Goal: Obtain resource: Obtain resource

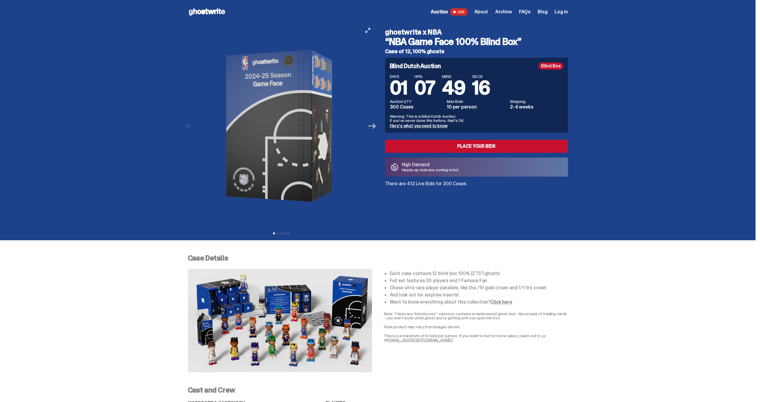
click at [372, 129] on icon "Next" at bounding box center [372, 126] width 8 height 8
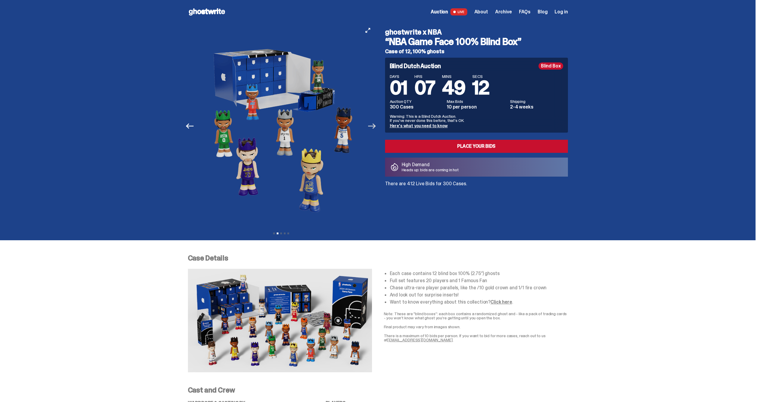
click at [375, 128] on icon "Next" at bounding box center [372, 126] width 8 height 8
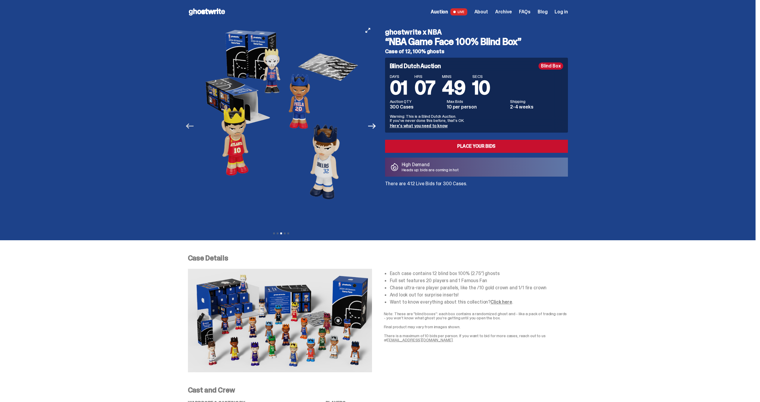
click at [193, 127] on icon "Previous" at bounding box center [190, 126] width 8 height 8
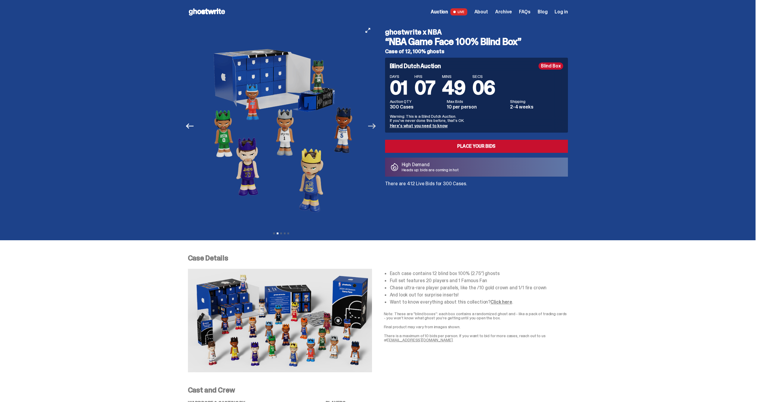
click at [372, 129] on icon "Next" at bounding box center [372, 126] width 8 height 8
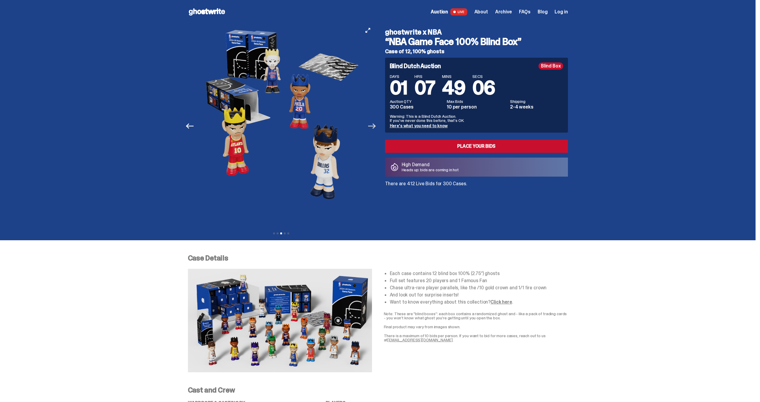
click at [374, 127] on icon "Next" at bounding box center [372, 126] width 8 height 8
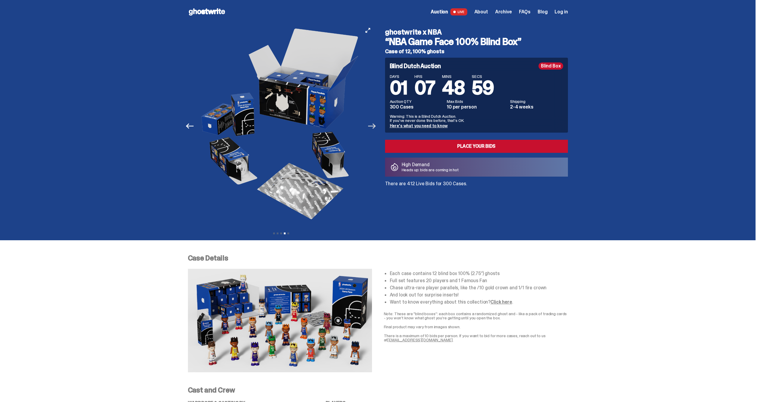
click at [374, 127] on icon "Next" at bounding box center [372, 126] width 8 height 8
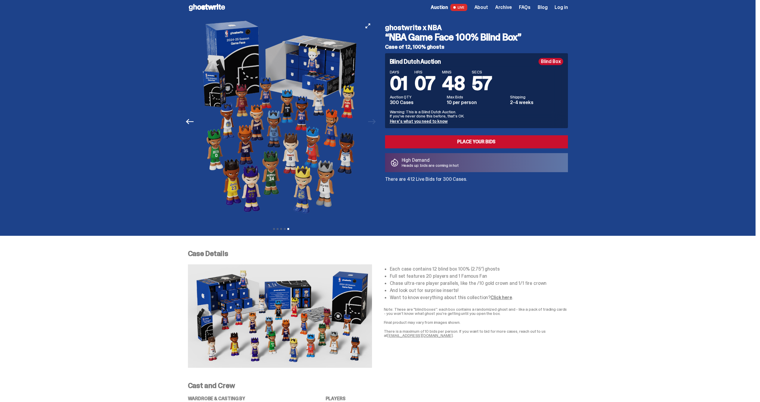
scroll to position [4, 0]
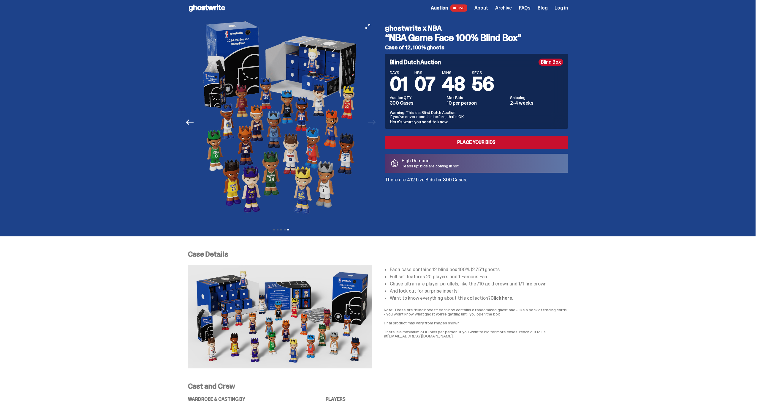
click at [374, 124] on div at bounding box center [281, 122] width 187 height 204
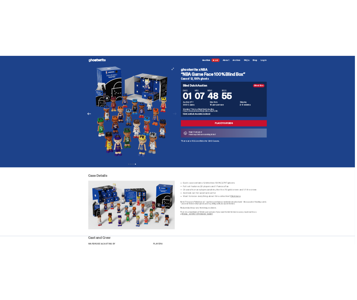
scroll to position [2, 0]
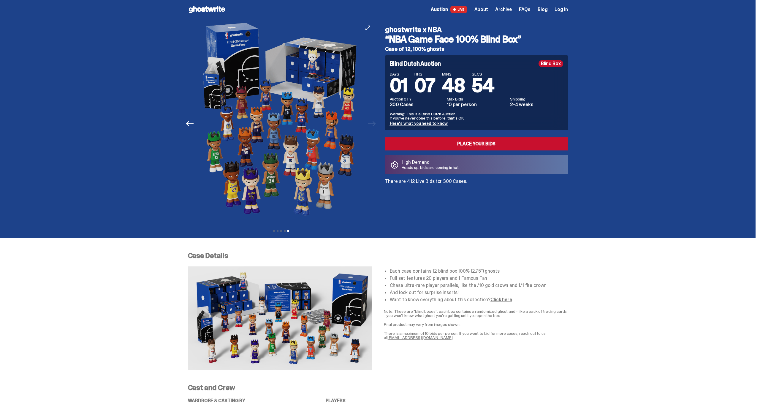
click at [196, 125] on button "Previous" at bounding box center [190, 123] width 13 height 13
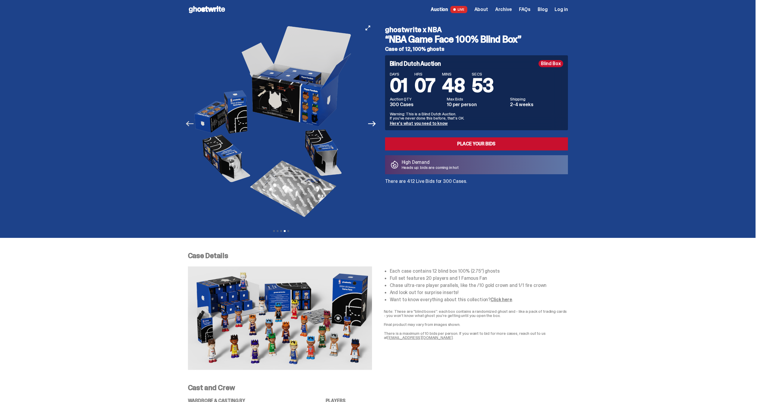
click at [194, 124] on icon "Previous" at bounding box center [190, 124] width 8 height 8
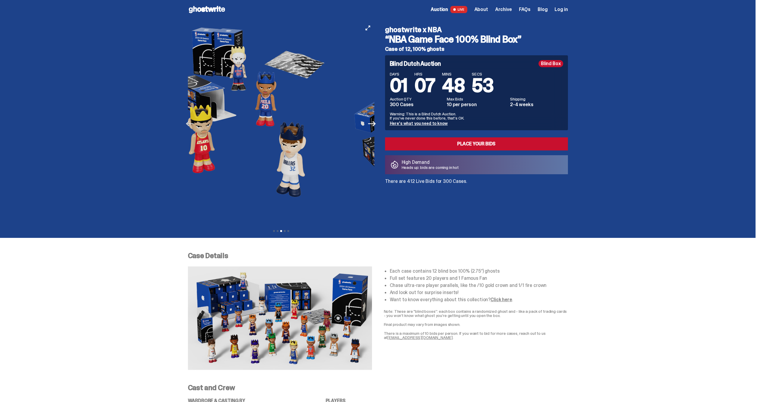
click at [194, 124] on icon "Previous" at bounding box center [190, 124] width 8 height 8
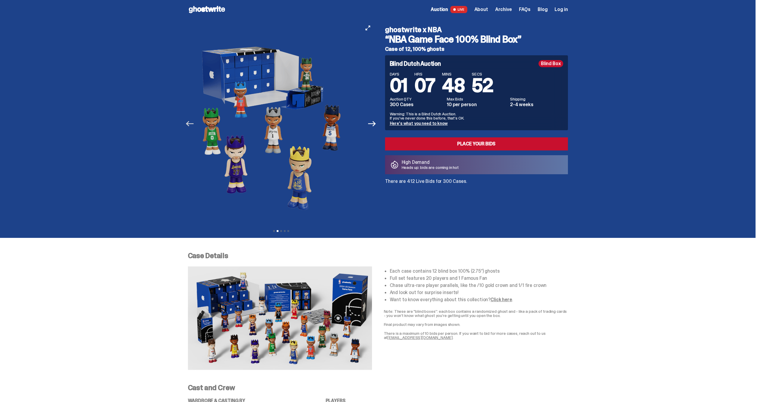
click at [194, 124] on icon "Previous" at bounding box center [190, 124] width 8 height 8
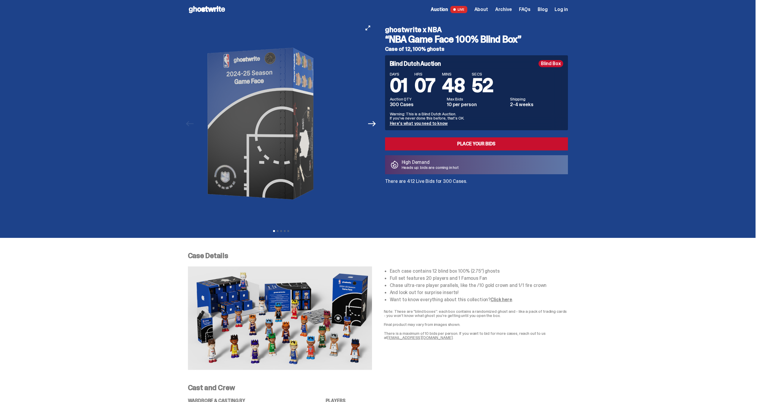
click at [195, 124] on img at bounding box center [262, 123] width 163 height 204
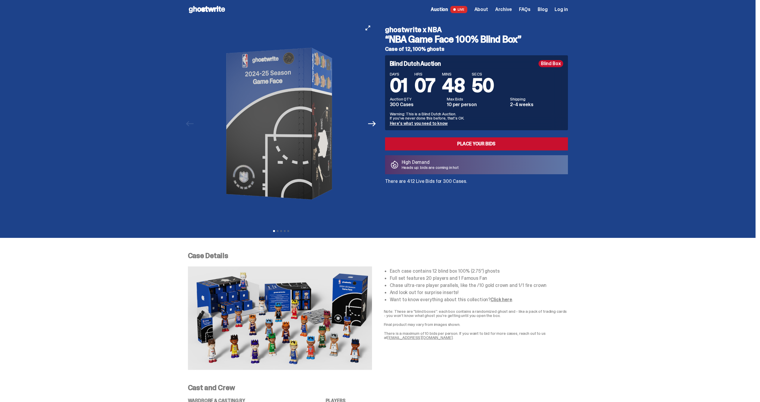
click at [367, 125] on div at bounding box center [281, 123] width 187 height 204
drag, startPoint x: 372, startPoint y: 125, endPoint x: 377, endPoint y: 126, distance: 5.1
click at [372, 125] on icon "Next" at bounding box center [372, 124] width 8 height 8
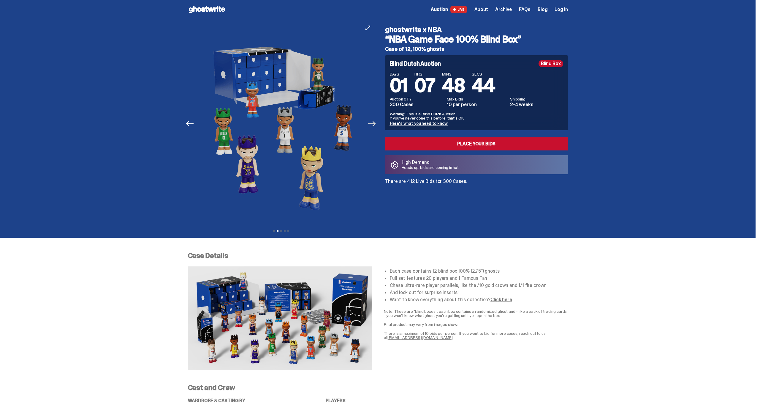
click at [374, 122] on icon "Next" at bounding box center [372, 124] width 8 height 8
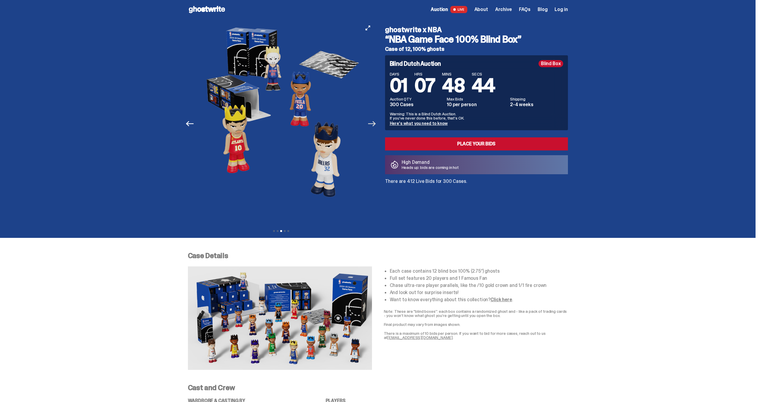
click at [374, 122] on icon "Next" at bounding box center [372, 124] width 8 height 8
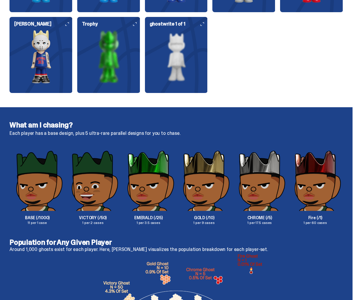
scroll to position [882, 0]
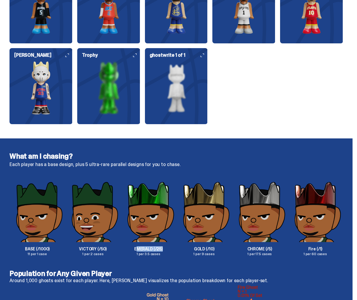
drag, startPoint x: 138, startPoint y: 247, endPoint x: 163, endPoint y: 247, distance: 24.7
click at [168, 247] on p "EMERALD (/25)" at bounding box center [149, 249] width 56 height 4
click at [134, 247] on p "EMERALD (/25)" at bounding box center [149, 249] width 56 height 4
drag, startPoint x: 136, startPoint y: 248, endPoint x: 166, endPoint y: 248, distance: 30.6
click at [166, 248] on p "EMERALD (/25)" at bounding box center [149, 249] width 56 height 4
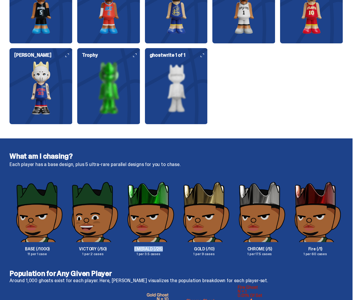
copy p "EMERALD (/25)"
drag, startPoint x: 203, startPoint y: 247, endPoint x: 218, endPoint y: 247, distance: 15.1
click at [218, 247] on p "GOLD (/10)" at bounding box center [204, 249] width 56 height 4
copy p "GOLD (/10)"
drag, startPoint x: 250, startPoint y: 248, endPoint x: 281, endPoint y: 248, distance: 31.2
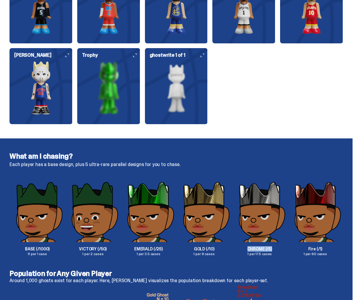
click at [281, 248] on p "CHROME (/5)" at bounding box center [260, 249] width 56 height 4
copy p "CHROME (/5)"
drag, startPoint x: 322, startPoint y: 247, endPoint x: 332, endPoint y: 247, distance: 10.1
click at [332, 247] on p "Fire (/1)" at bounding box center [315, 249] width 56 height 4
copy p "Fire (/1)"
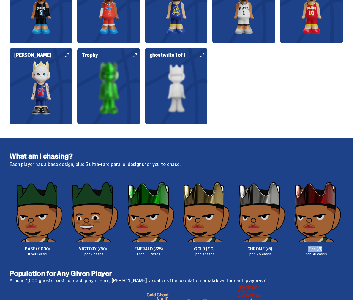
drag, startPoint x: 109, startPoint y: 222, endPoint x: 96, endPoint y: 218, distance: 13.9
click at [109, 222] on img at bounding box center [93, 211] width 56 height 61
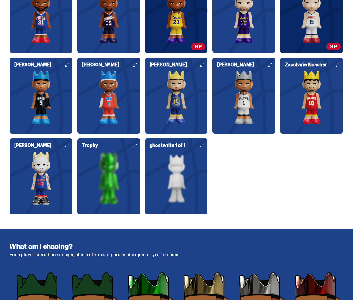
scroll to position [784, 0]
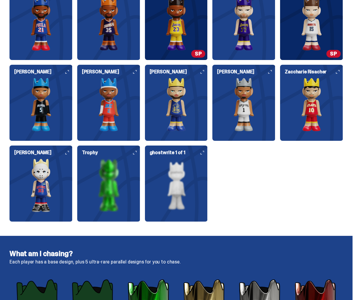
click at [37, 177] on img at bounding box center [41, 185] width 63 height 53
